Goal: Information Seeking & Learning: Learn about a topic

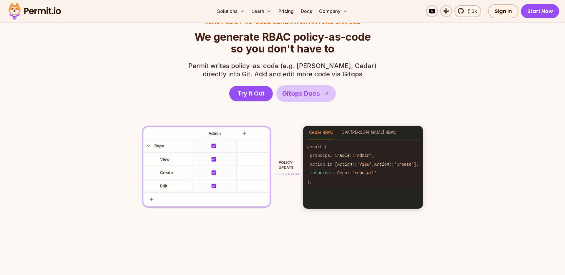
scroll to position [816, 0]
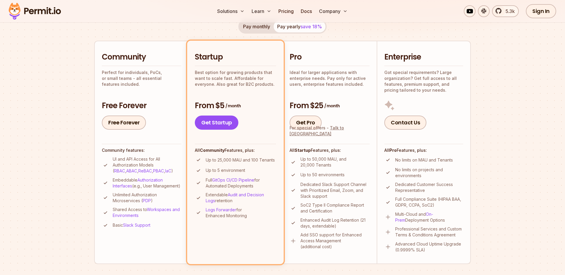
scroll to position [117, 0]
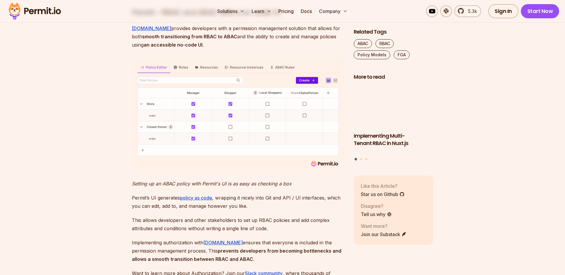
scroll to position [1825, 0]
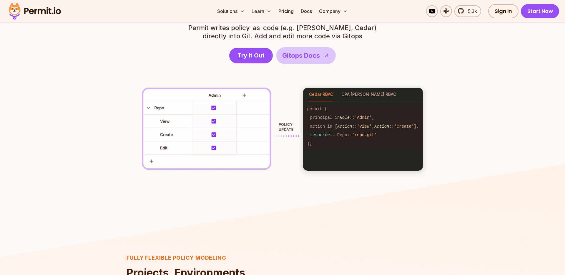
scroll to position [893, 0]
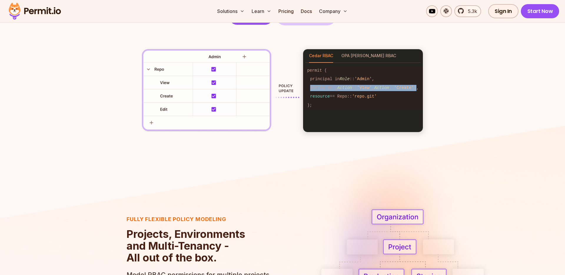
drag, startPoint x: 418, startPoint y: 88, endPoint x: 310, endPoint y: 89, distance: 108.3
click at [310, 89] on code "action in [ Action :: 'View' , Action :: 'Create' ]," at bounding box center [363, 88] width 120 height 9
click at [323, 91] on code "action in [ Action :: 'View' , Action :: 'Create' ]," at bounding box center [363, 88] width 120 height 9
click at [360, 57] on button "OPA [PERSON_NAME] RBAC" at bounding box center [368, 56] width 55 height 14
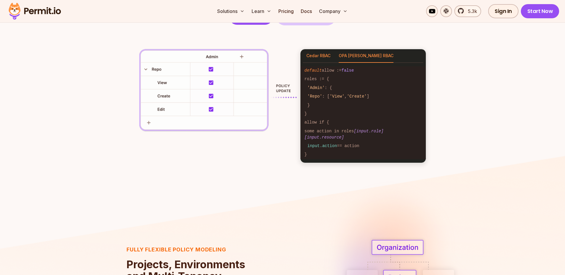
click at [323, 58] on button "Cedar RBAC" at bounding box center [318, 56] width 24 height 14
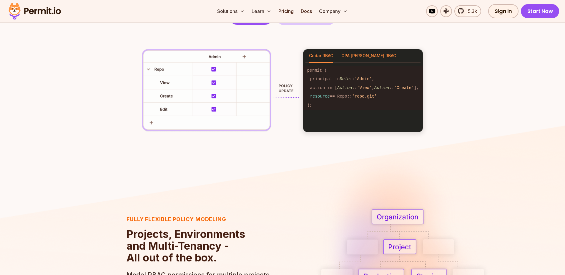
click at [347, 56] on button "OPA Rego RBAC" at bounding box center [368, 56] width 55 height 14
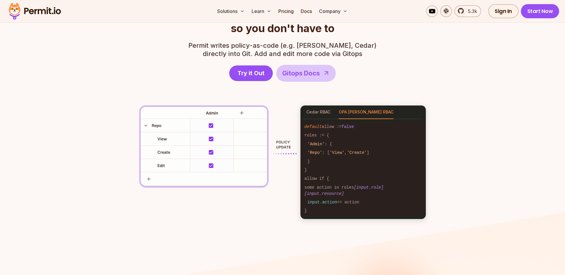
scroll to position [816, 0]
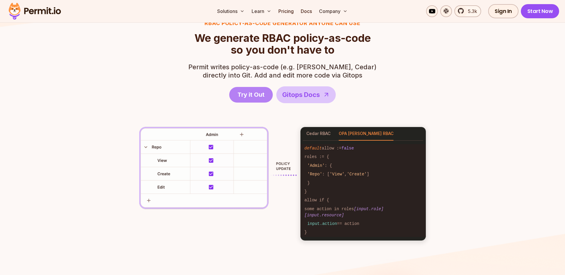
click at [264, 97] on link "Try it Out" at bounding box center [251, 95] width 44 height 16
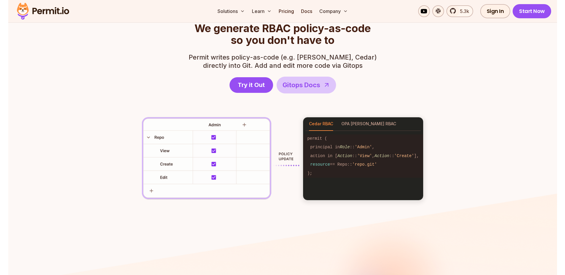
scroll to position [816, 0]
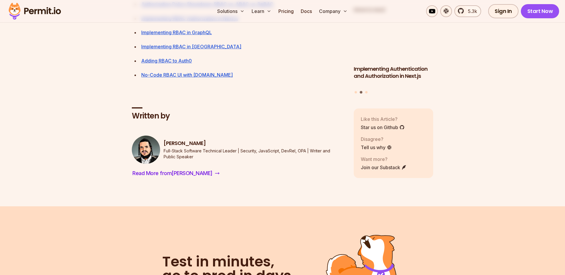
scroll to position [2369, 0]
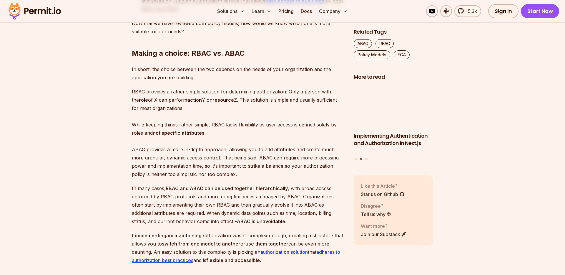
scroll to position [1437, 0]
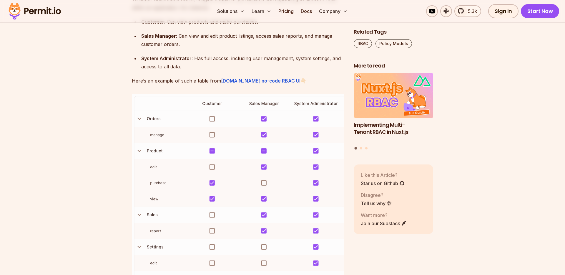
scroll to position [854, 0]
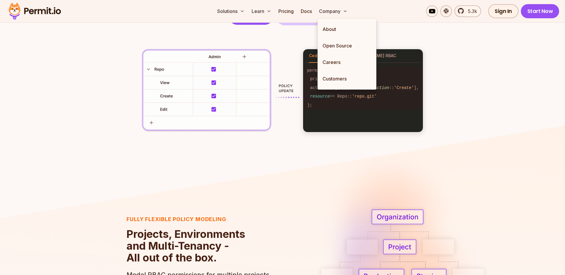
scroll to position [1049, 0]
